Goal: Task Accomplishment & Management: Complete application form

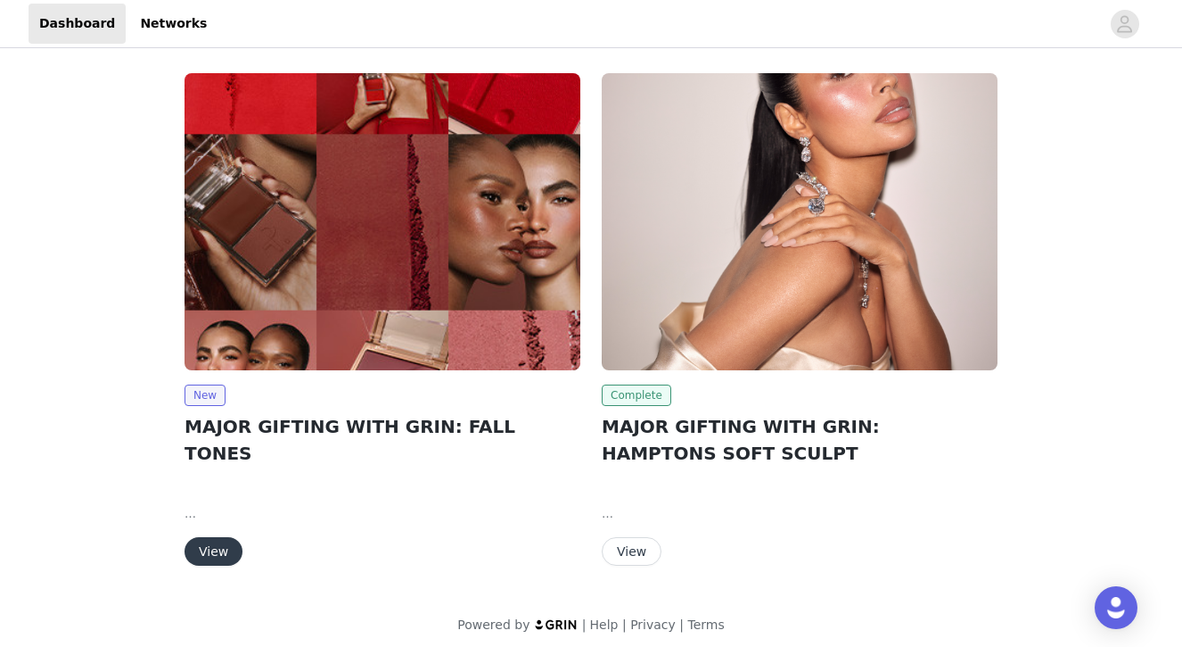
click at [620, 393] on span "Complete" at bounding box center [637, 394] width 70 height 21
click at [200, 537] on button "View" at bounding box center [214, 551] width 58 height 29
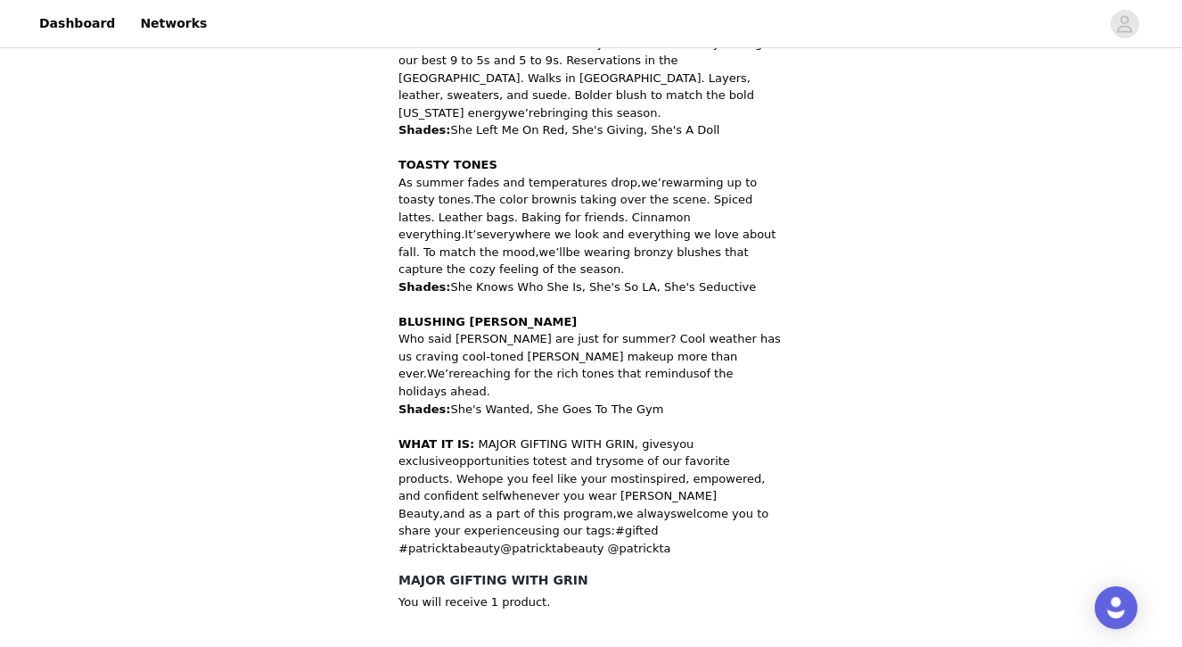
scroll to position [947, 0]
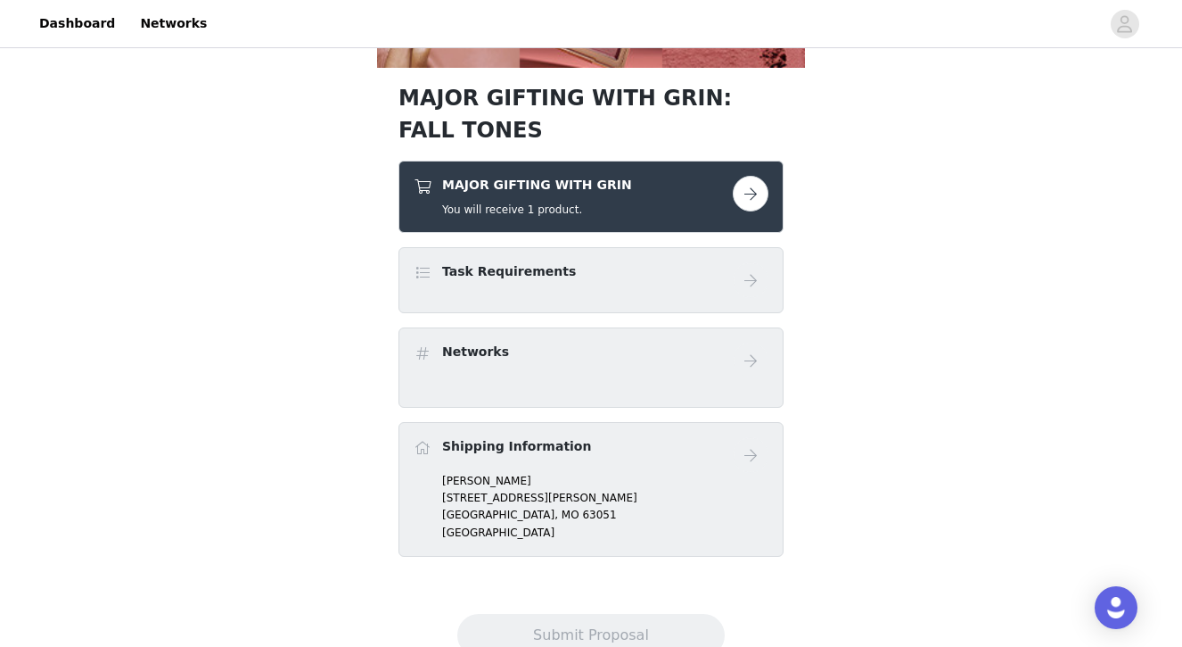
scroll to position [585, 0]
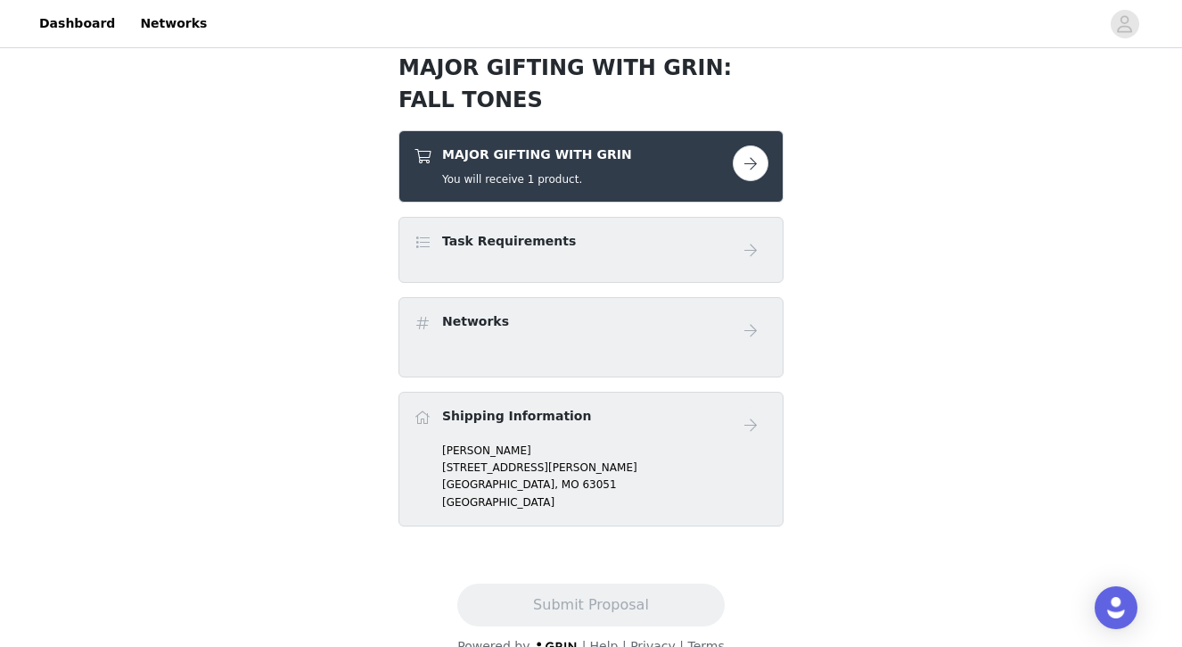
click at [563, 253] on div "Task Requirements" at bounding box center [573, 245] width 319 height 26
click at [755, 168] on button "button" at bounding box center [751, 163] width 36 height 36
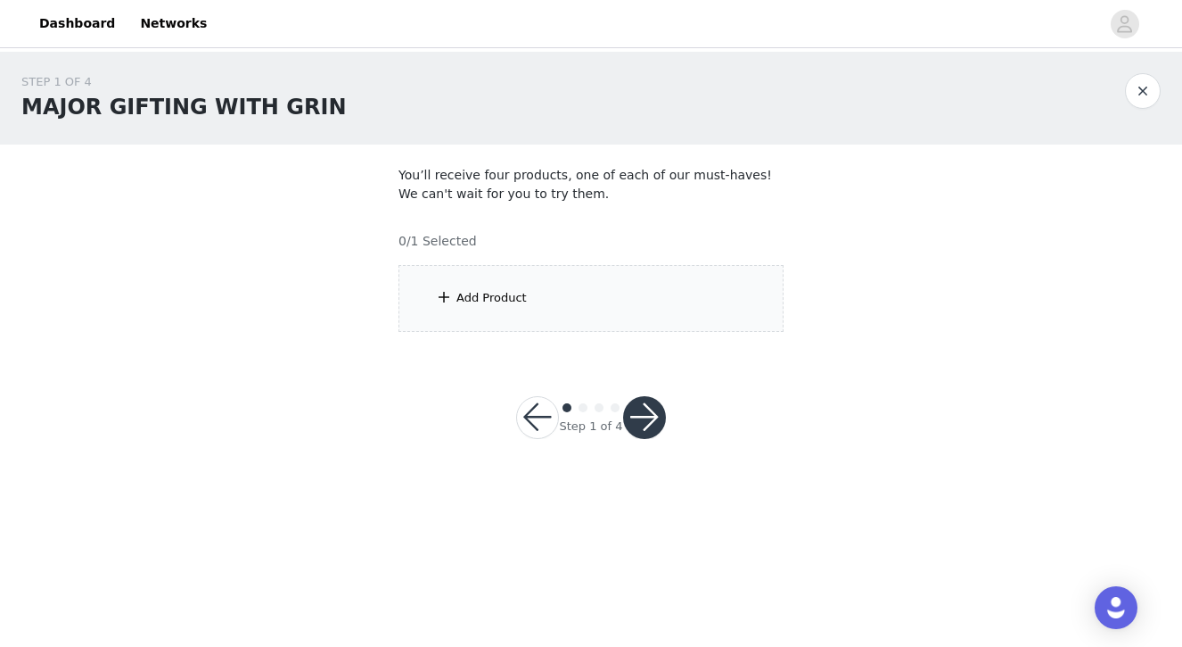
click at [579, 312] on div "Add Product" at bounding box center [591, 298] width 385 height 67
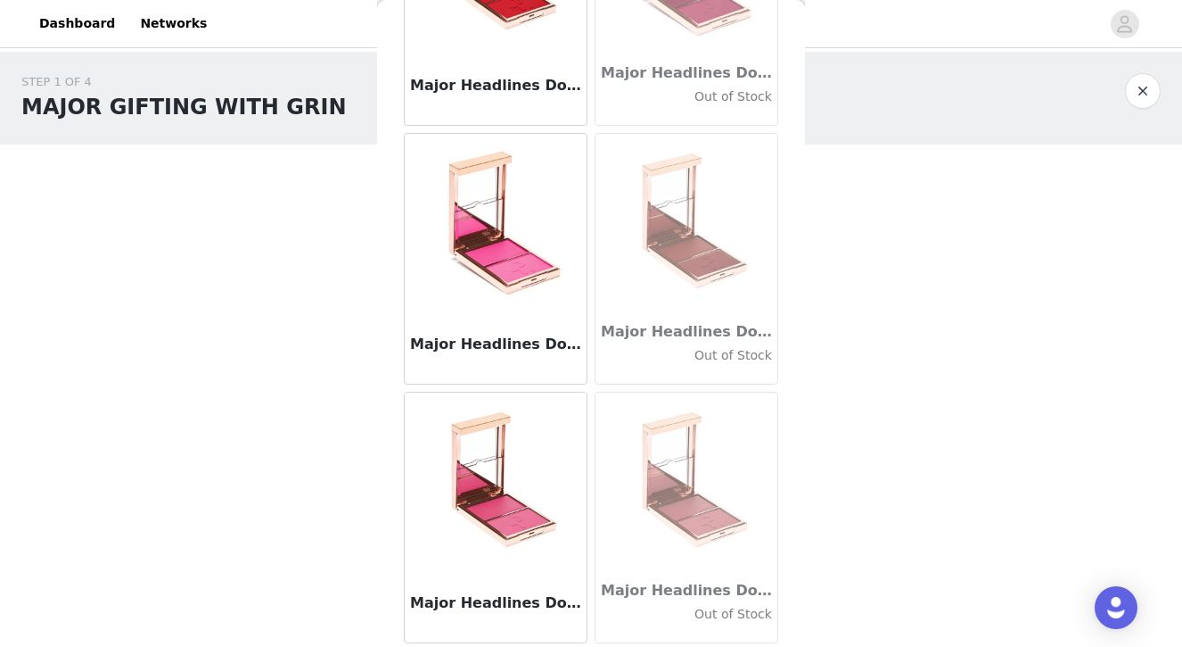
scroll to position [474, 0]
click at [479, 500] on img at bounding box center [496, 481] width 178 height 178
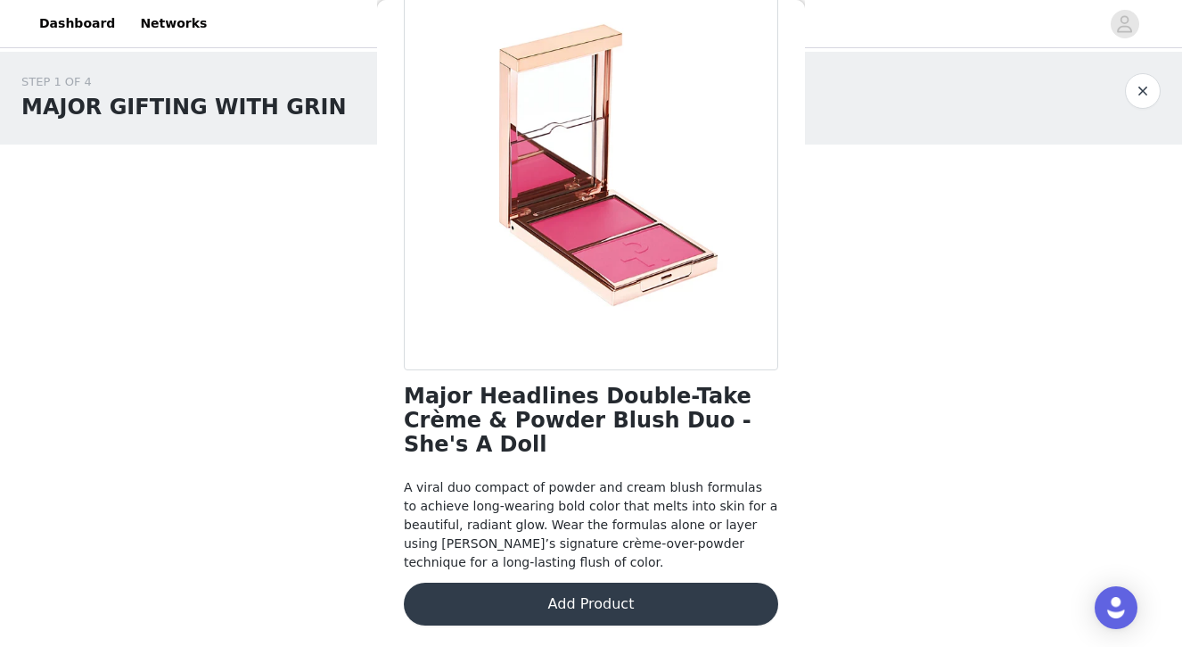
scroll to position [96, 0]
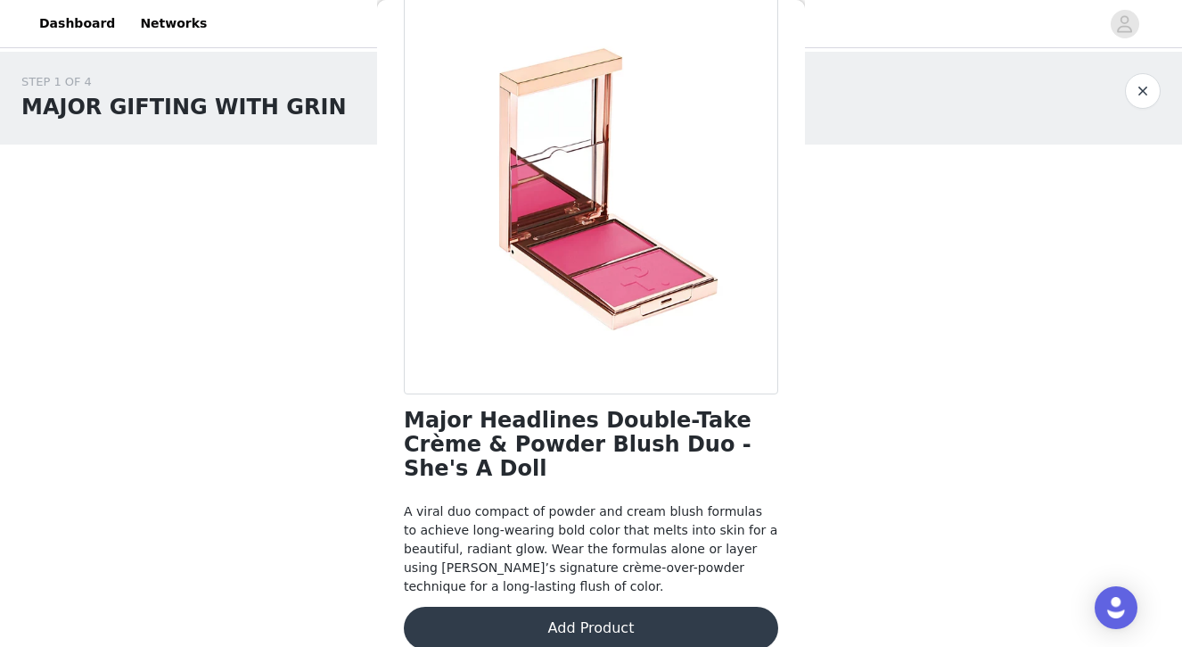
click at [517, 606] on button "Add Product" at bounding box center [591, 627] width 375 height 43
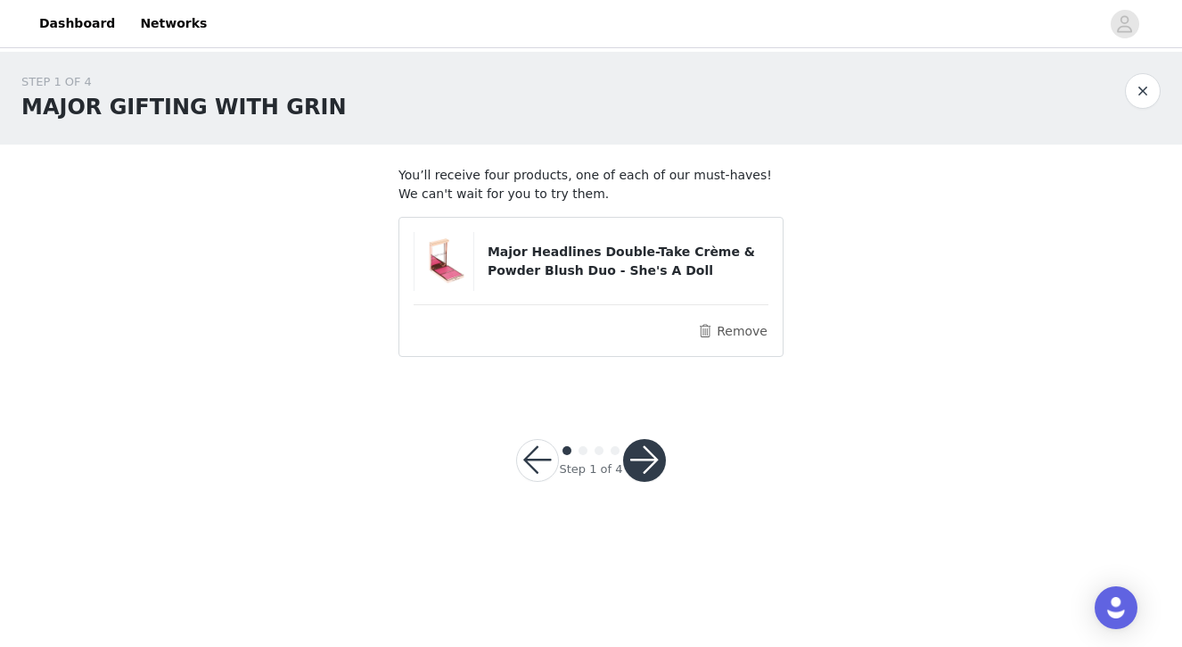
scroll to position [0, 0]
click at [639, 450] on button "button" at bounding box center [644, 460] width 43 height 43
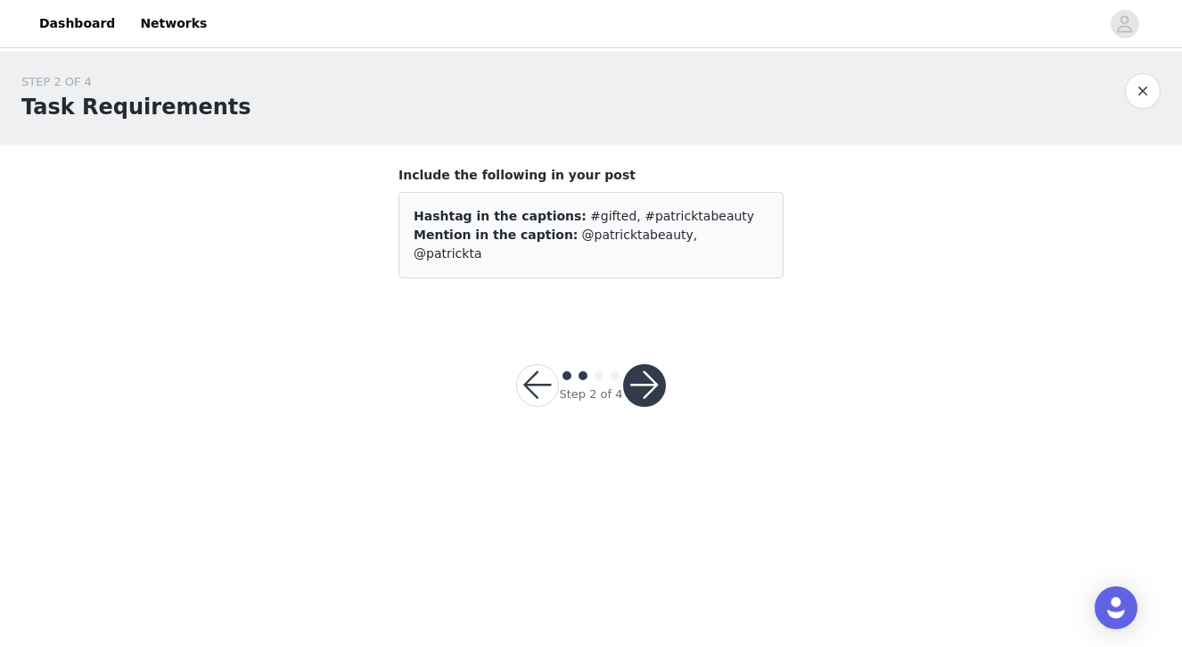
click at [631, 372] on button "button" at bounding box center [644, 385] width 43 height 43
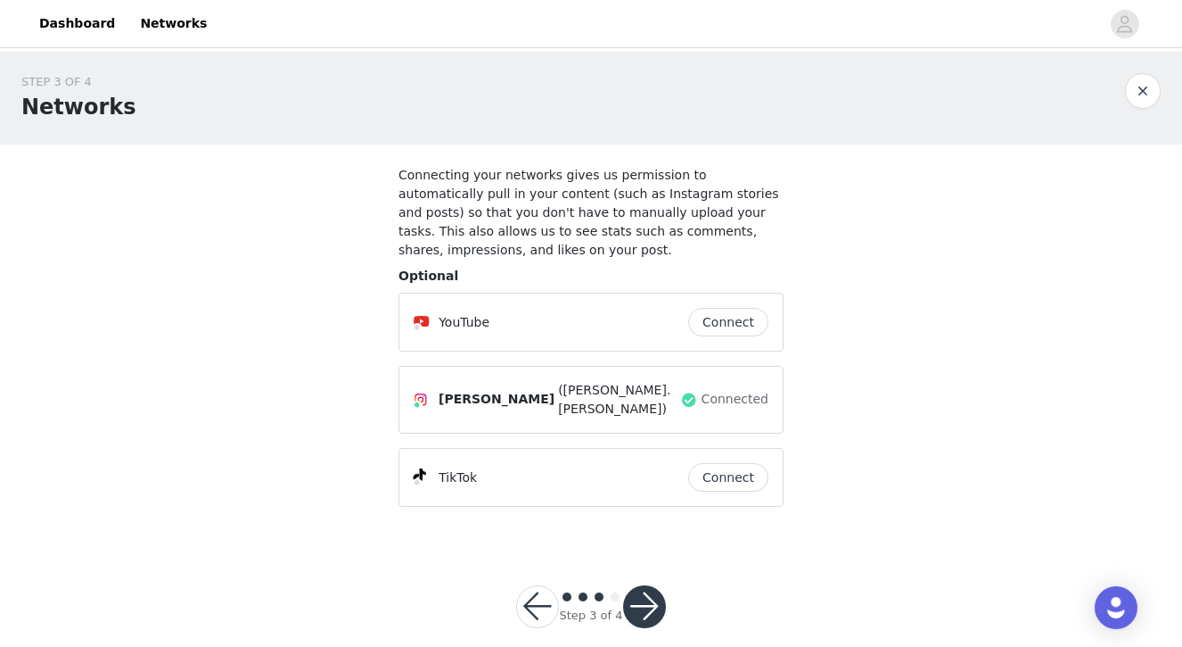
click at [646, 606] on button "button" at bounding box center [644, 606] width 43 height 43
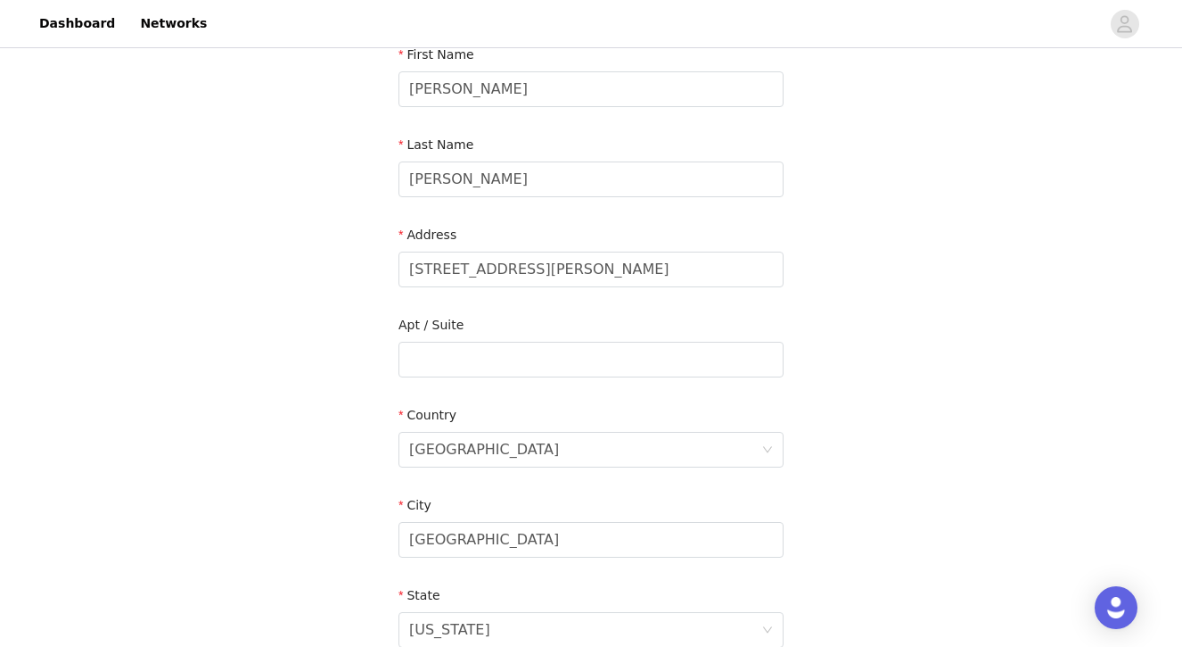
scroll to position [219, 0]
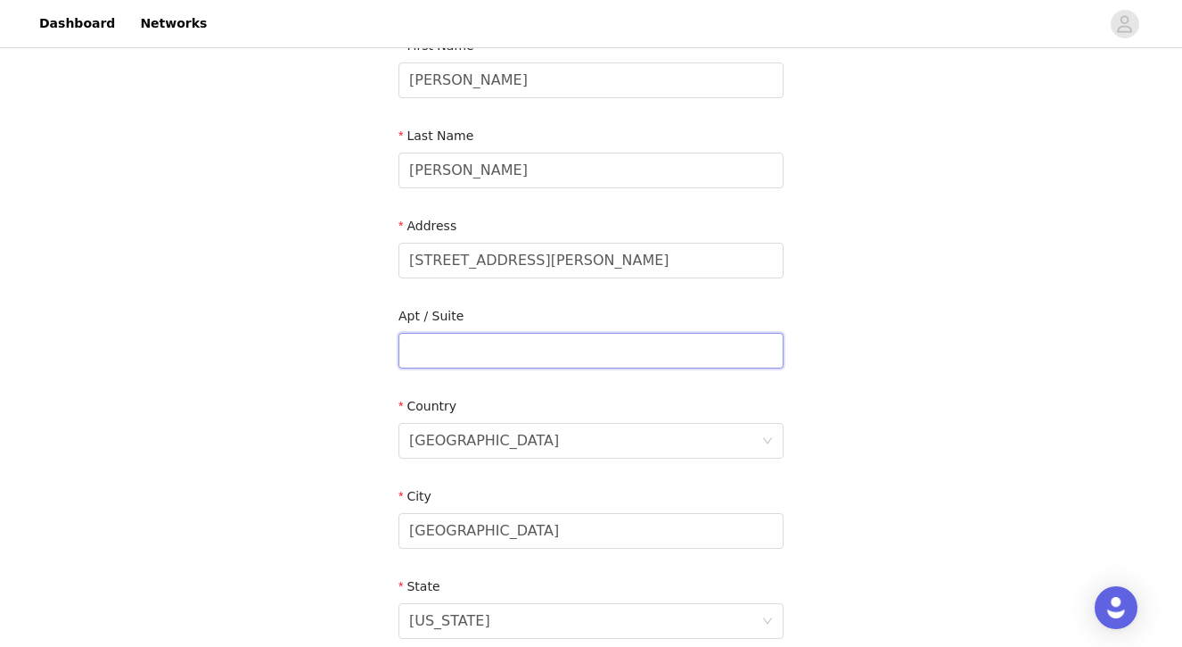
click at [479, 362] on input "text" at bounding box center [591, 351] width 385 height 36
paste input ""[STREET_ADDRESS][PERSON_NAME] [GEOGRAPHIC_DATA]""
type input ""[STREET_ADDRESS][PERSON_NAME] [GEOGRAPHIC_DATA]""
drag, startPoint x: 769, startPoint y: 350, endPoint x: 295, endPoint y: 355, distance: 473.6
click at [295, 356] on div "STEP 4 OF 4 Shipping Information Email [EMAIL_ADDRESS][DOMAIN_NAME] First Name …" at bounding box center [591, 350] width 1182 height 1036
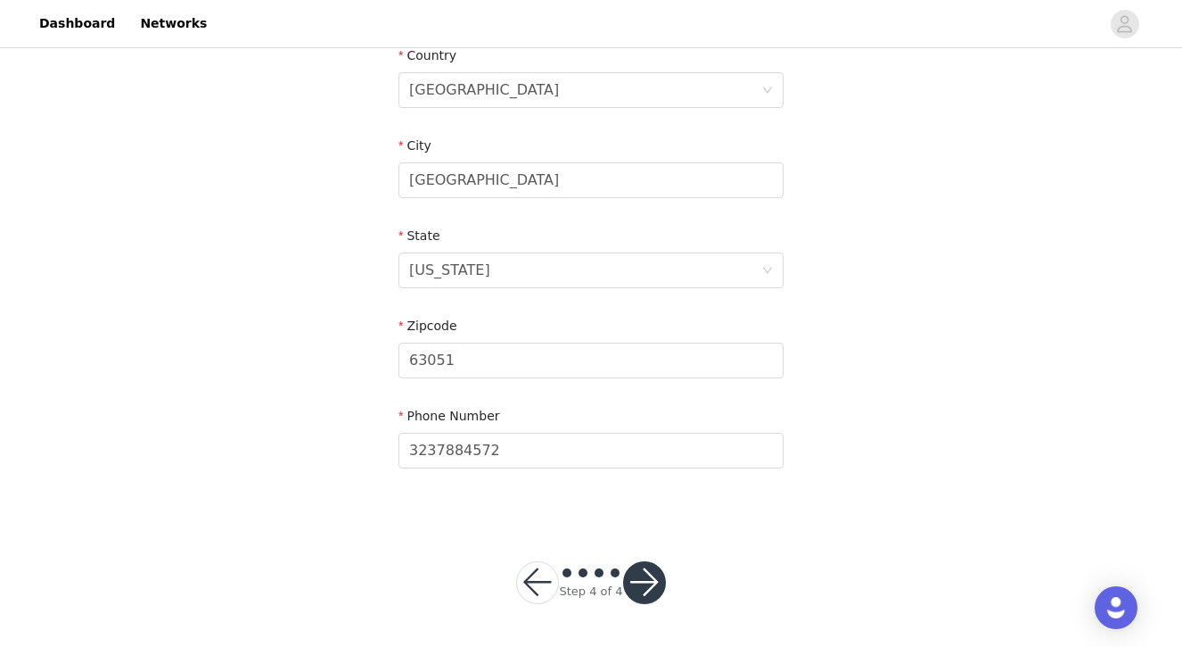
scroll to position [569, 0]
click at [634, 588] on button "button" at bounding box center [644, 583] width 43 height 43
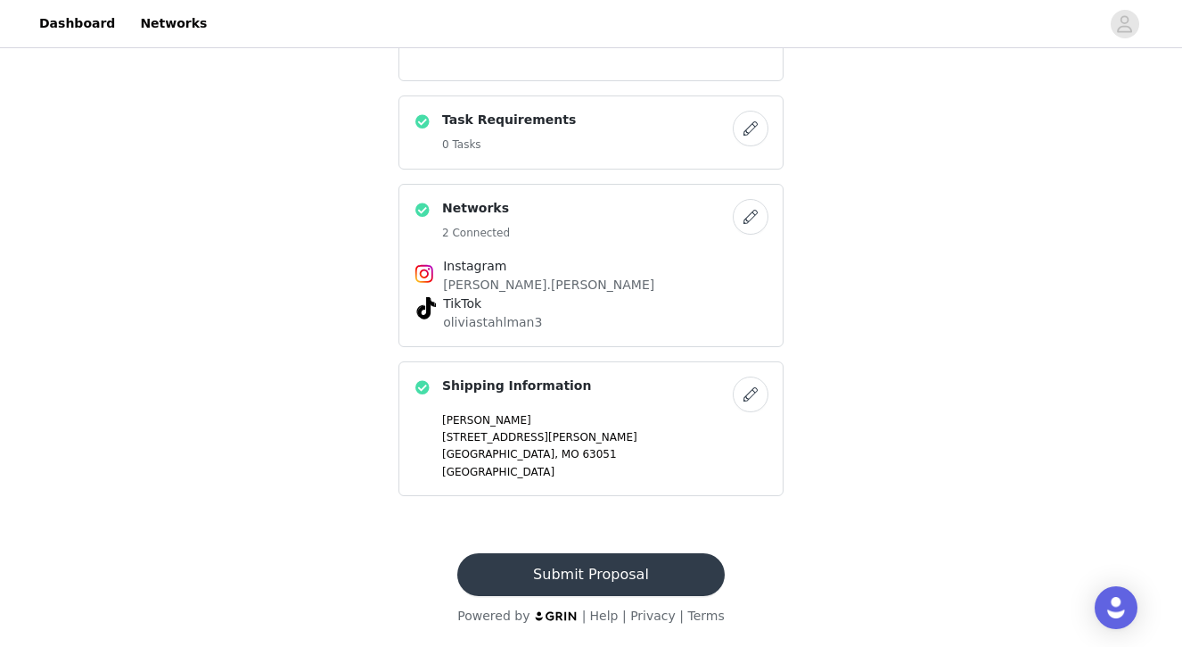
scroll to position [779, 0]
click at [566, 570] on button "Submit Proposal" at bounding box center [590, 574] width 267 height 43
